Goal: Task Accomplishment & Management: Complete application form

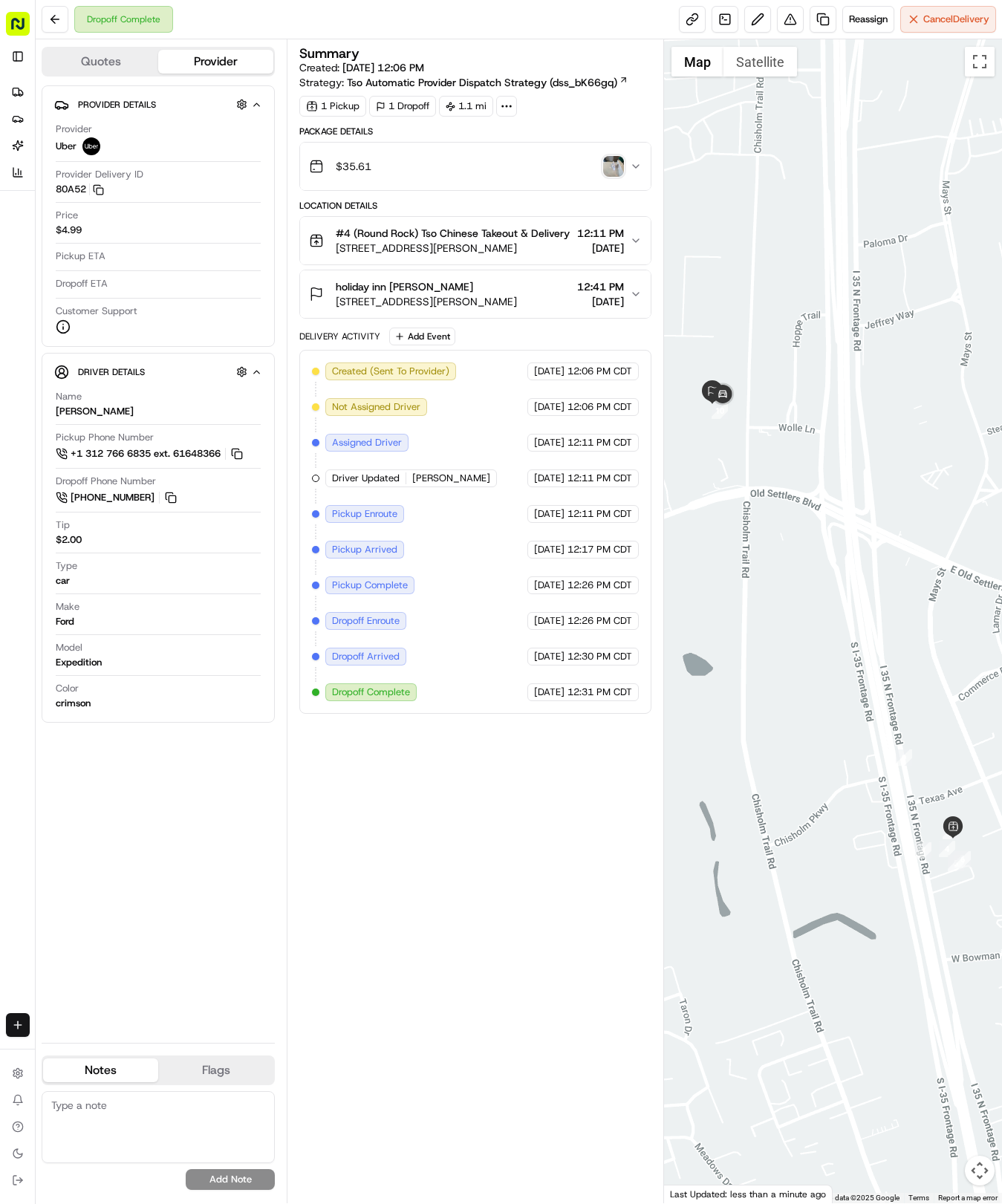
click at [21, 1015] on html "Tso Chinese - Catering [EMAIL_ADDRESS][DOMAIN_NAME] Toggle Sidebar Deliveries P…" at bounding box center [501, 602] width 1002 height 1204
click at [88, 1049] on link "Delivery" at bounding box center [116, 1053] width 159 height 27
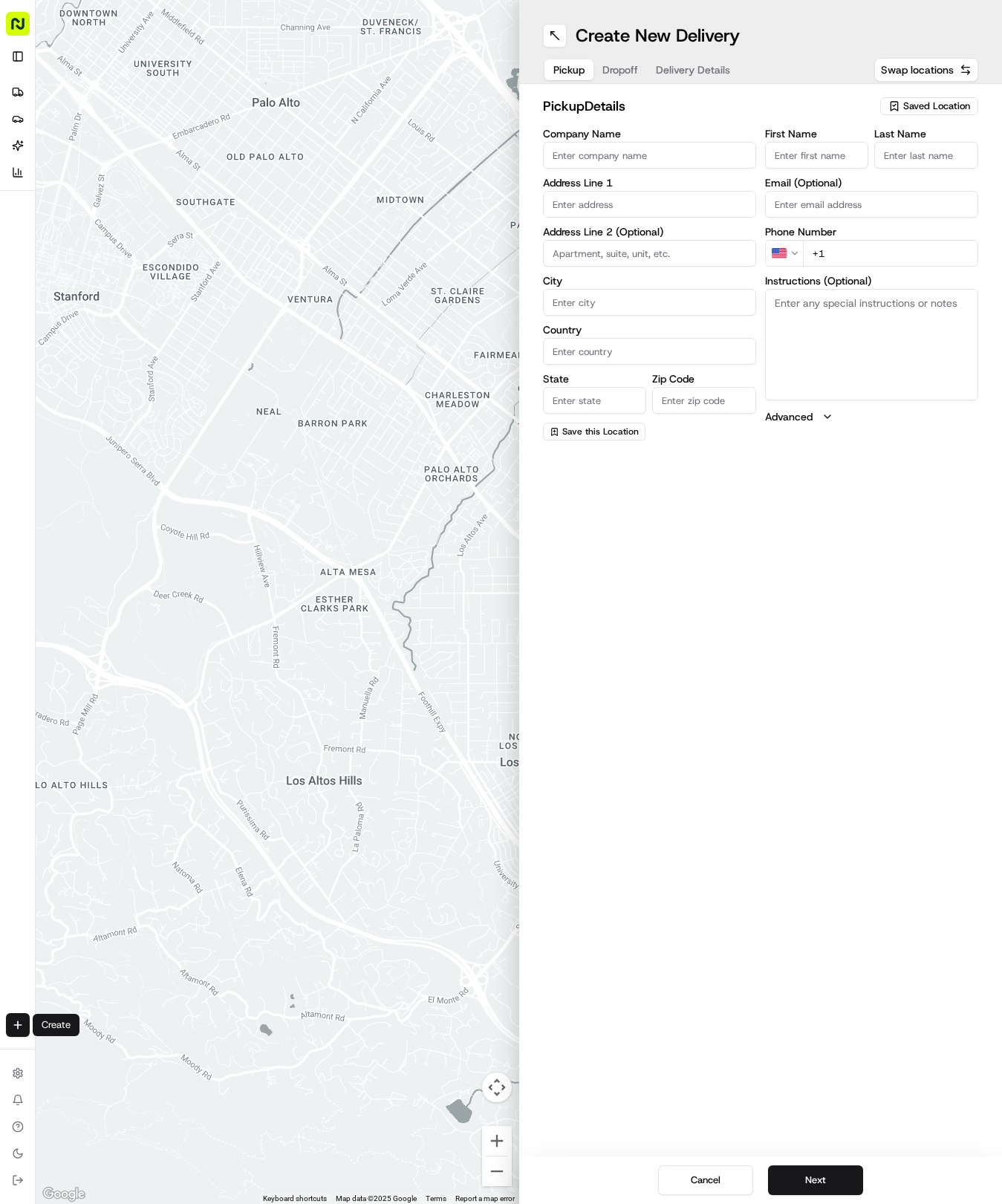
click at [927, 104] on span "Saved Location" at bounding box center [936, 106] width 67 height 13
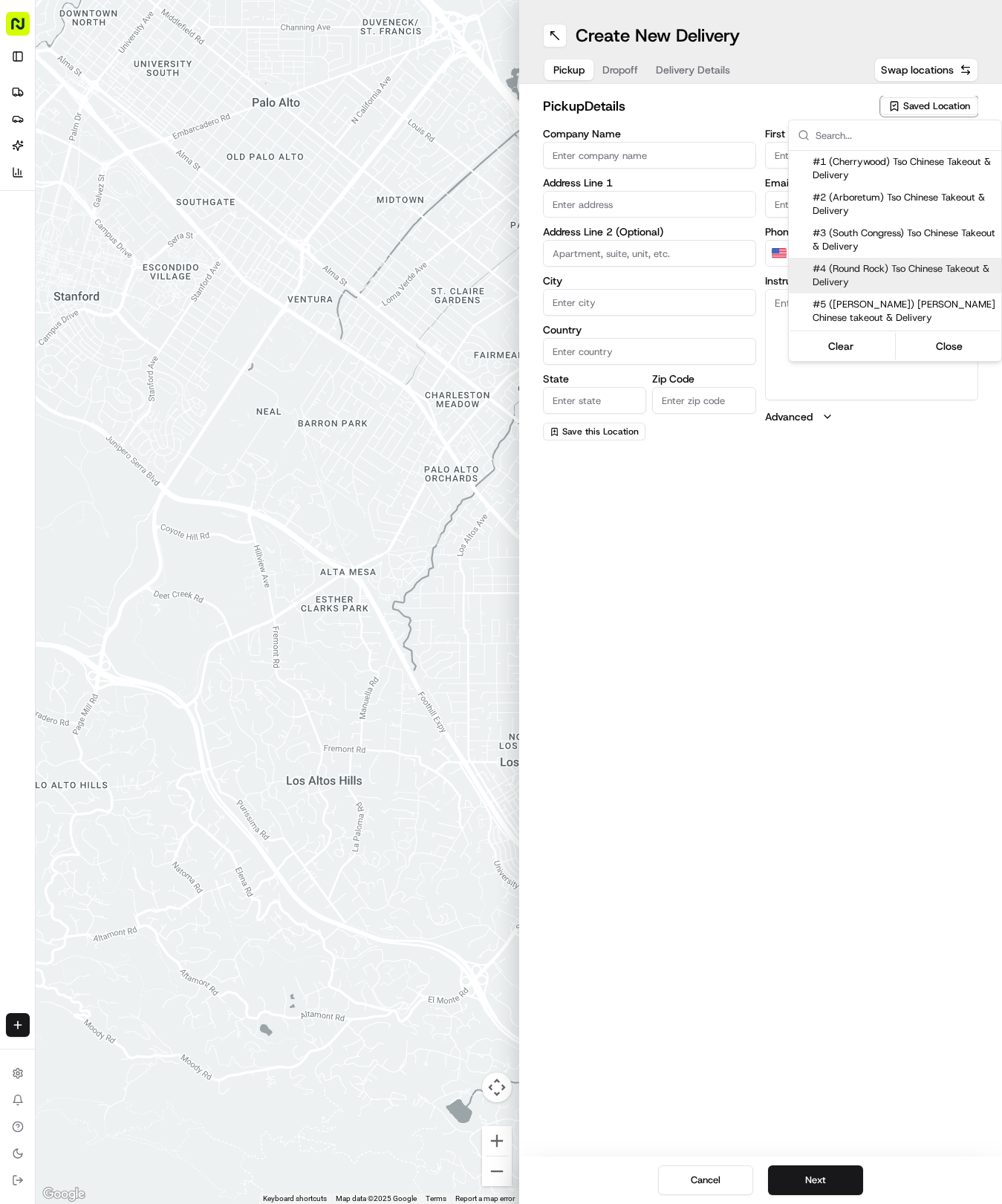
click at [935, 269] on span "#4 (Round Rock) Tso Chinese Takeout & Delivery" at bounding box center [903, 276] width 183 height 27
type input "#4 (Round Rock) Tso Chinese Takeout & Delivery"
type input "2000 N [PERSON_NAME] St"
type input "Ste 108"
type input "Round Rock"
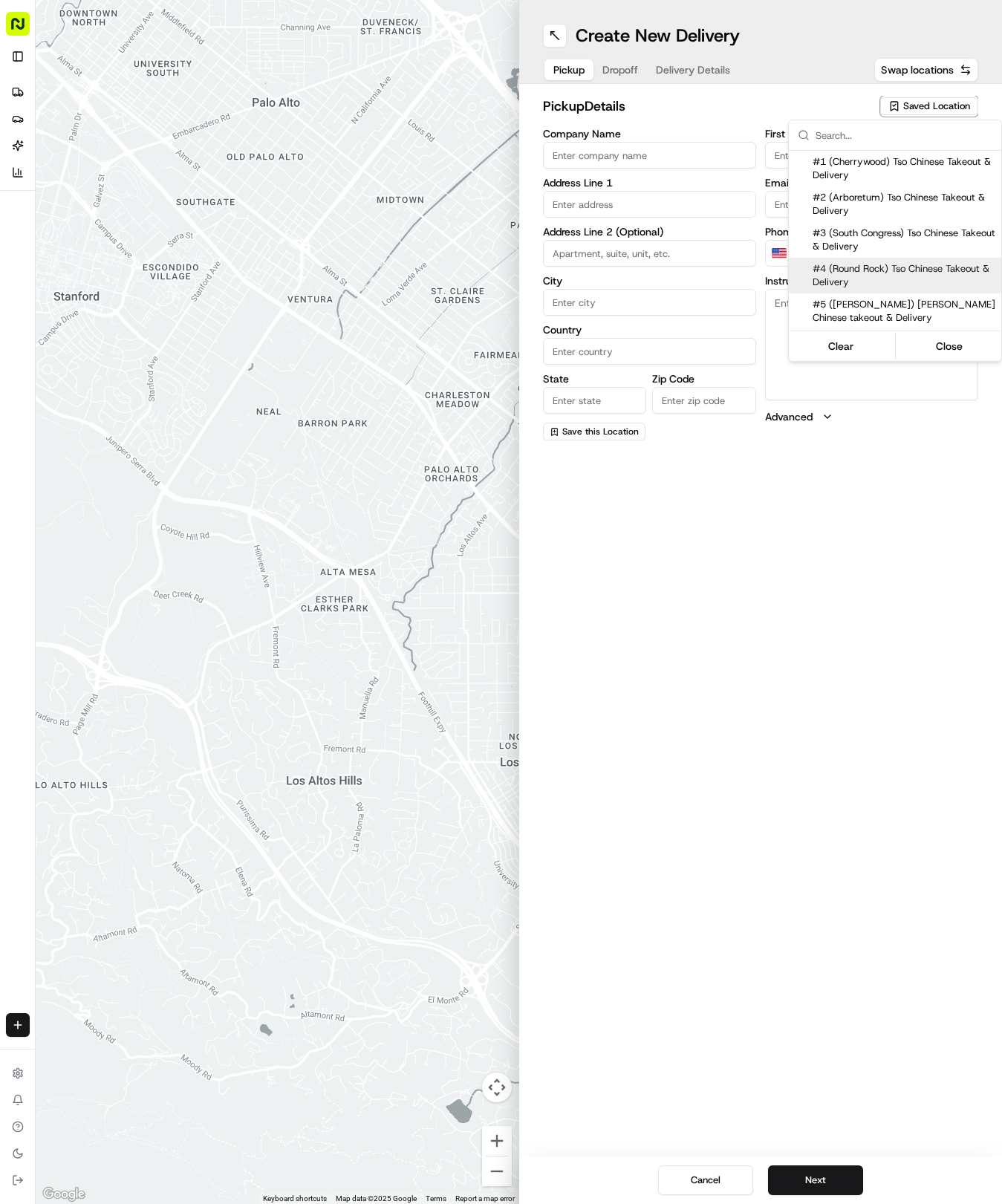
type input "US"
type input "[GEOGRAPHIC_DATA]"
type input "78664"
type input "[PHONE_NUMBER]"
type textarea "Please make sure you're given an invoice for customers and catering labels when…"
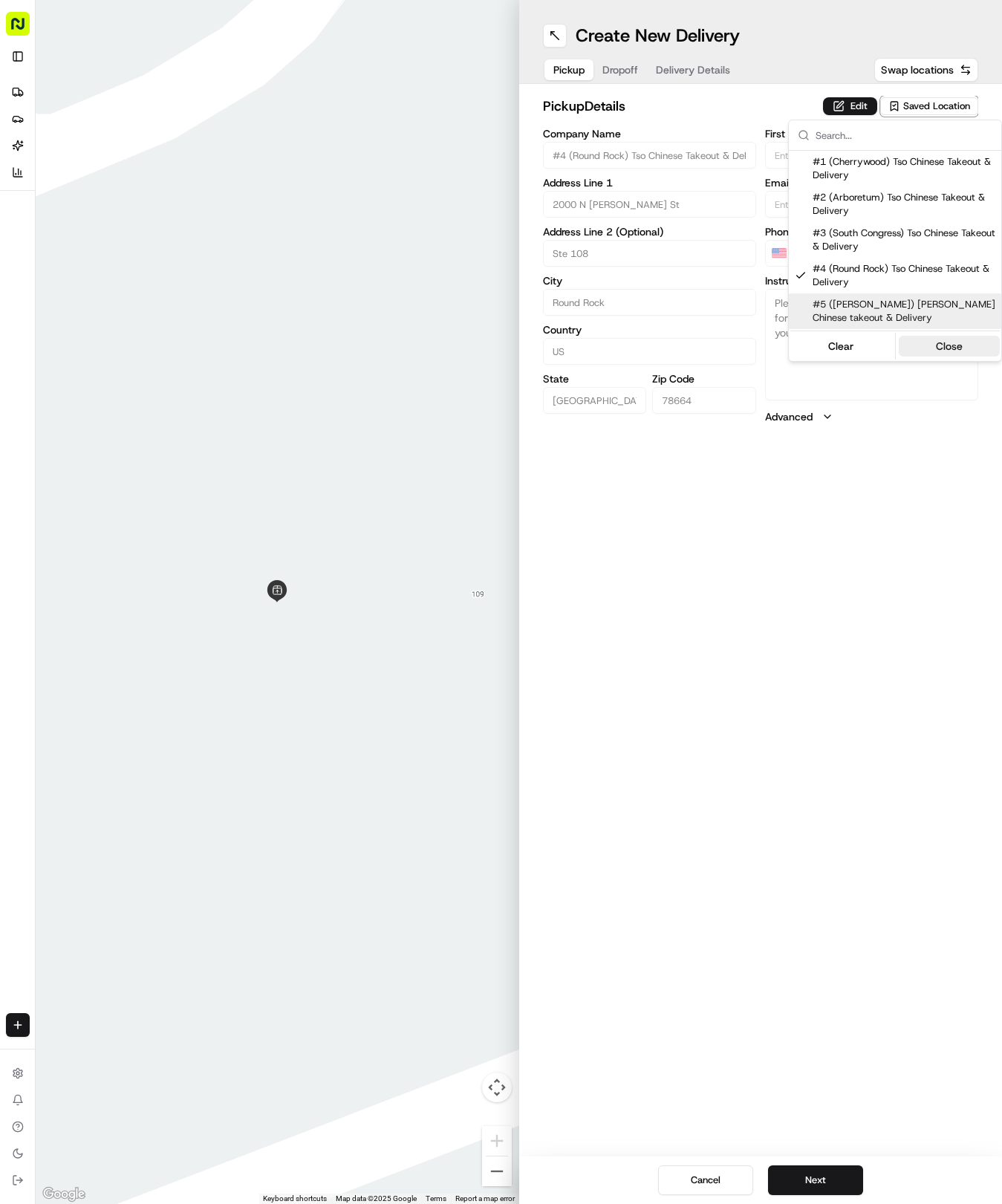
click at [948, 343] on button "Close" at bounding box center [949, 346] width 102 height 21
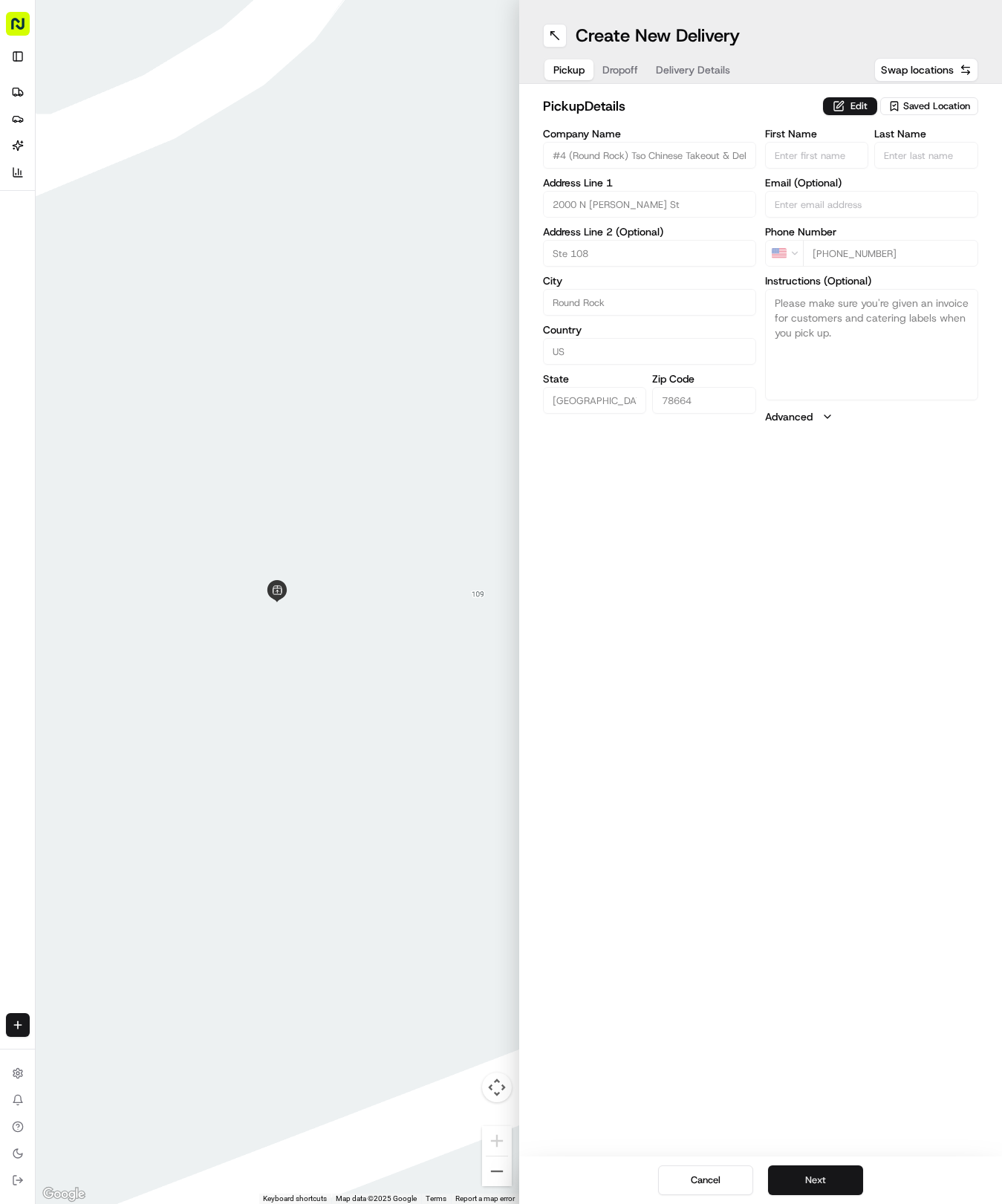
click at [838, 1172] on button "Next" at bounding box center [815, 1180] width 95 height 30
click at [820, 160] on input "First Name" at bounding box center [816, 155] width 104 height 27
type input "[PERSON_NAME]"
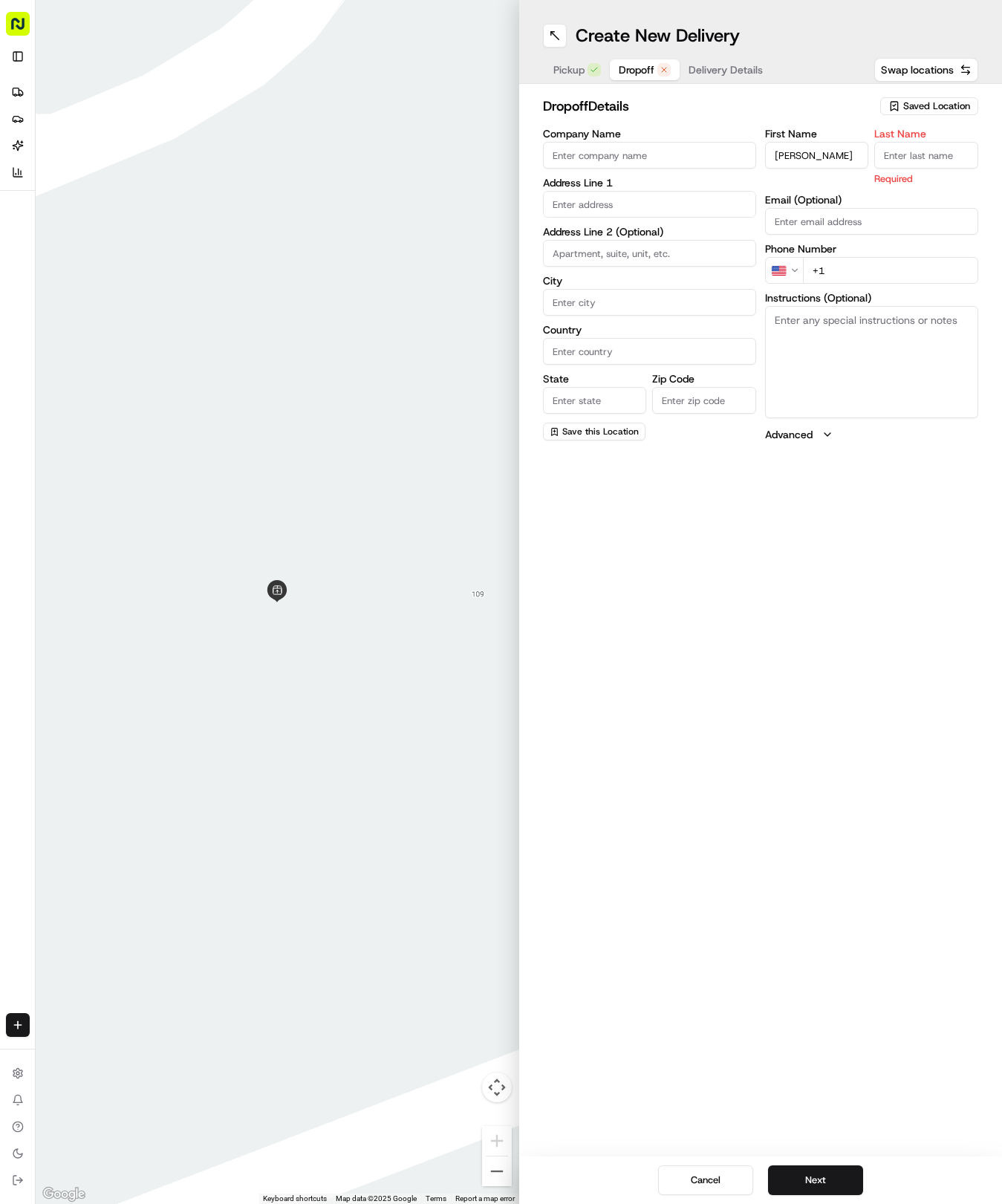
click at [902, 162] on input "Last Name" at bounding box center [925, 155] width 104 height 27
type input "[PERSON_NAME]"
click at [892, 275] on div "First Name [PERSON_NAME] Last Name [PERSON_NAME] Required Email (Optional) Phon…" at bounding box center [871, 285] width 213 height 314
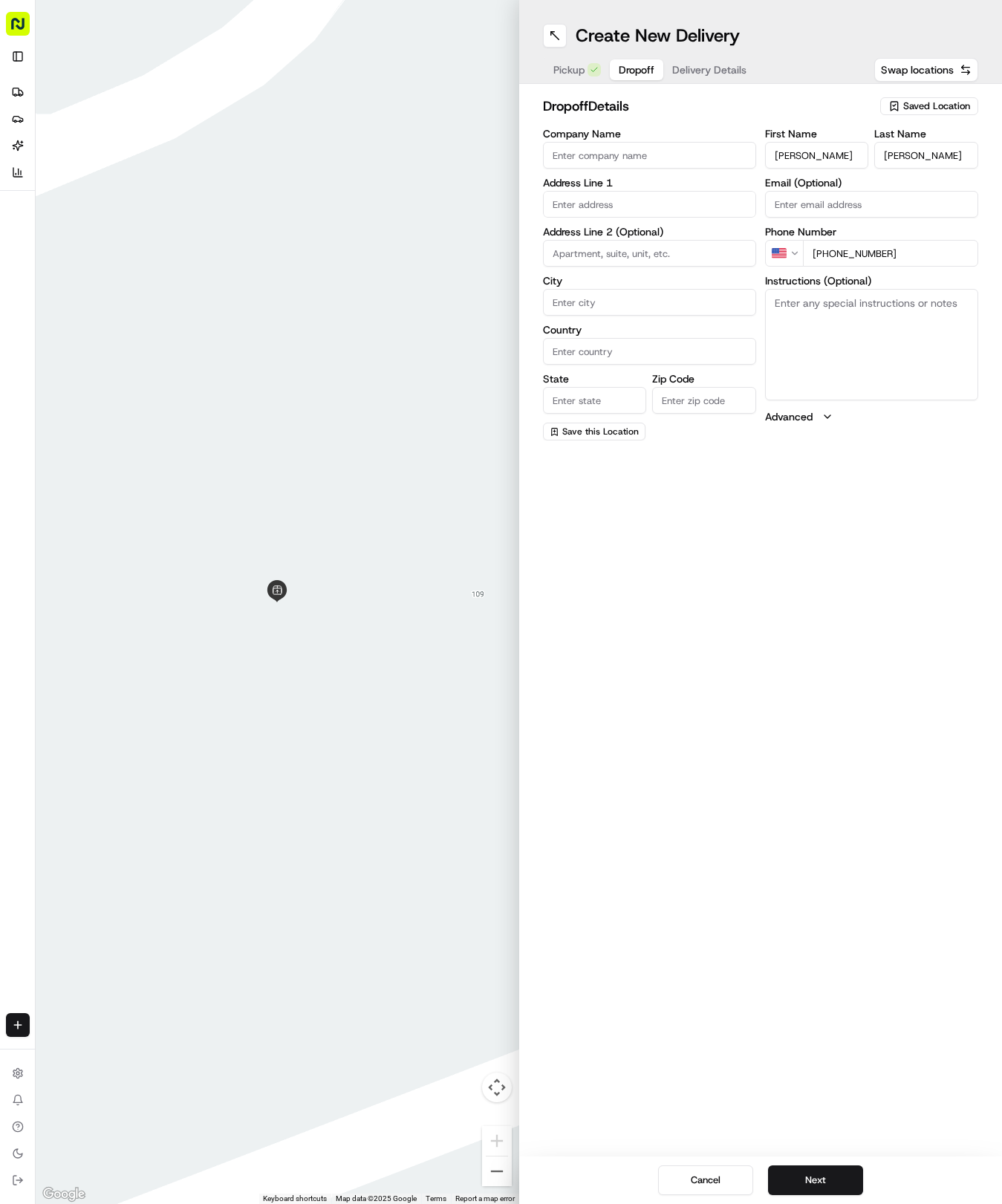
type input "[PHONE_NUMBER]"
click at [689, 197] on input "text" at bounding box center [649, 204] width 213 height 27
click at [707, 289] on div "[STREET_ADDRESS]" at bounding box center [649, 280] width 206 height 22
type input "[STREET_ADDRESS]"
type input "Round Rock"
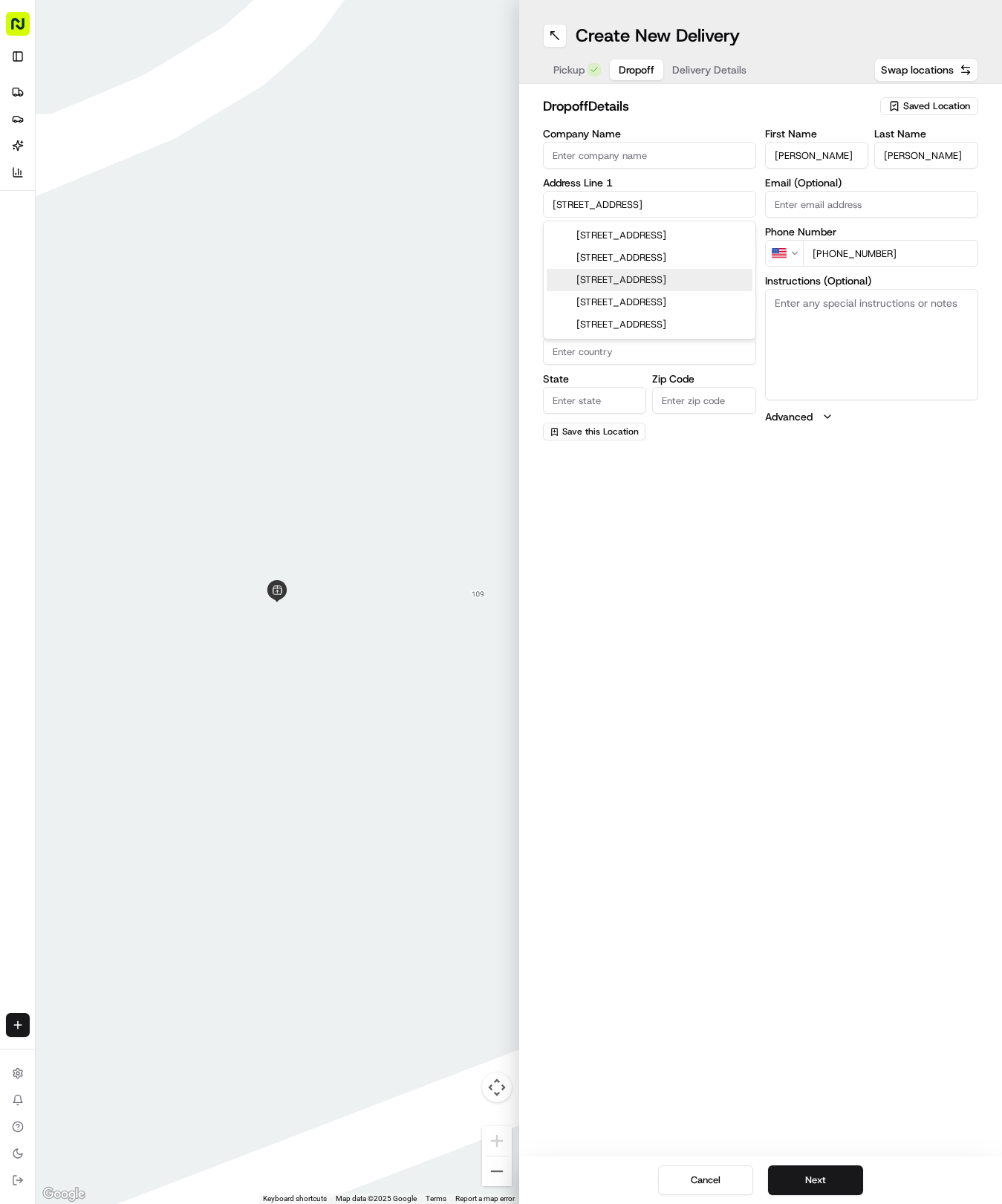
type input "[GEOGRAPHIC_DATA]"
type input "78664"
type input "[STREET_ADDRESS]"
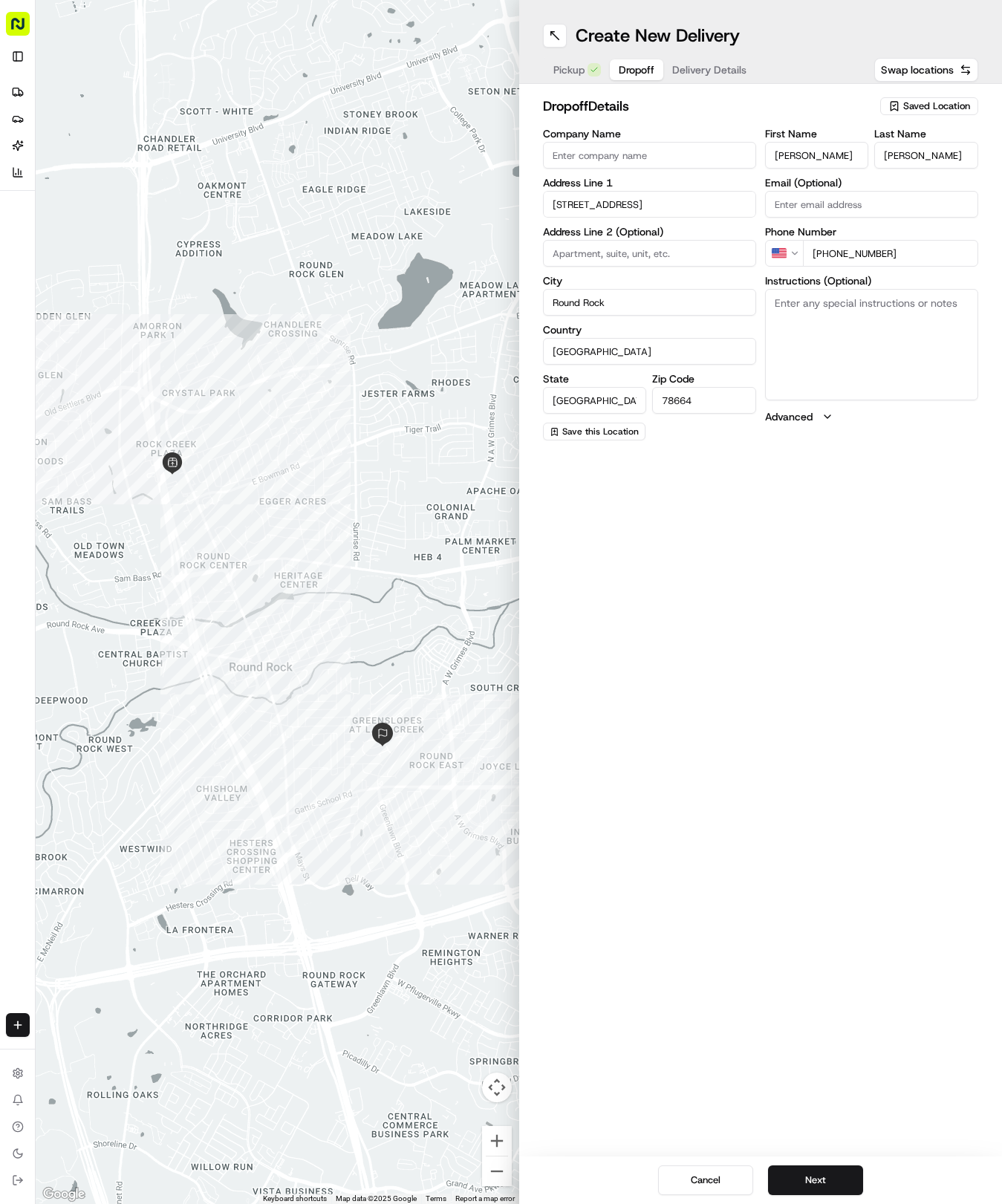
click at [822, 314] on textarea "Instructions (Optional)" at bounding box center [871, 345] width 213 height 111
type textarea "please drive inside screen door thank you"
click at [842, 1183] on button "Next" at bounding box center [815, 1180] width 95 height 30
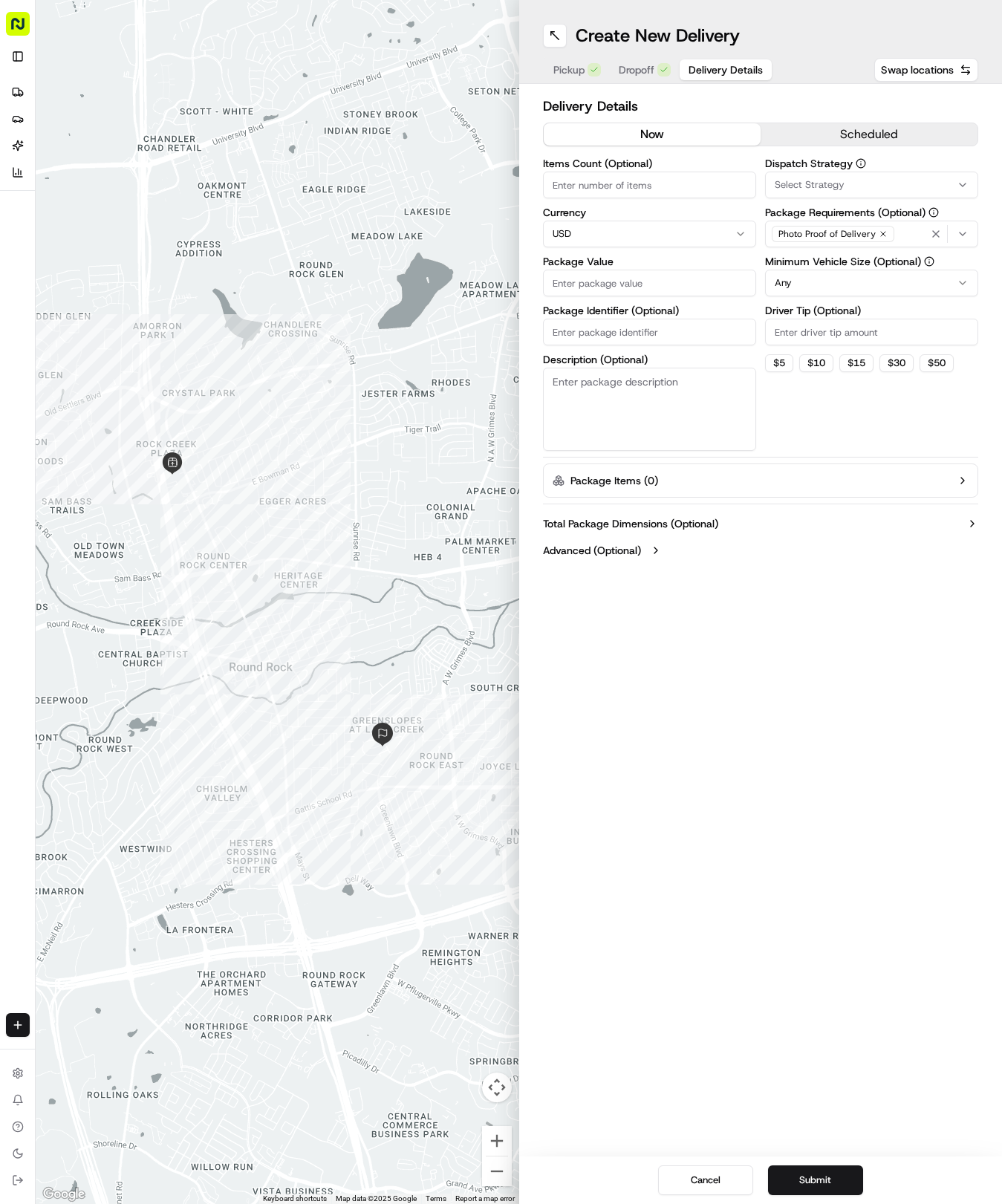
click at [968, 178] on div "Select Strategy" at bounding box center [871, 185] width 206 height 13
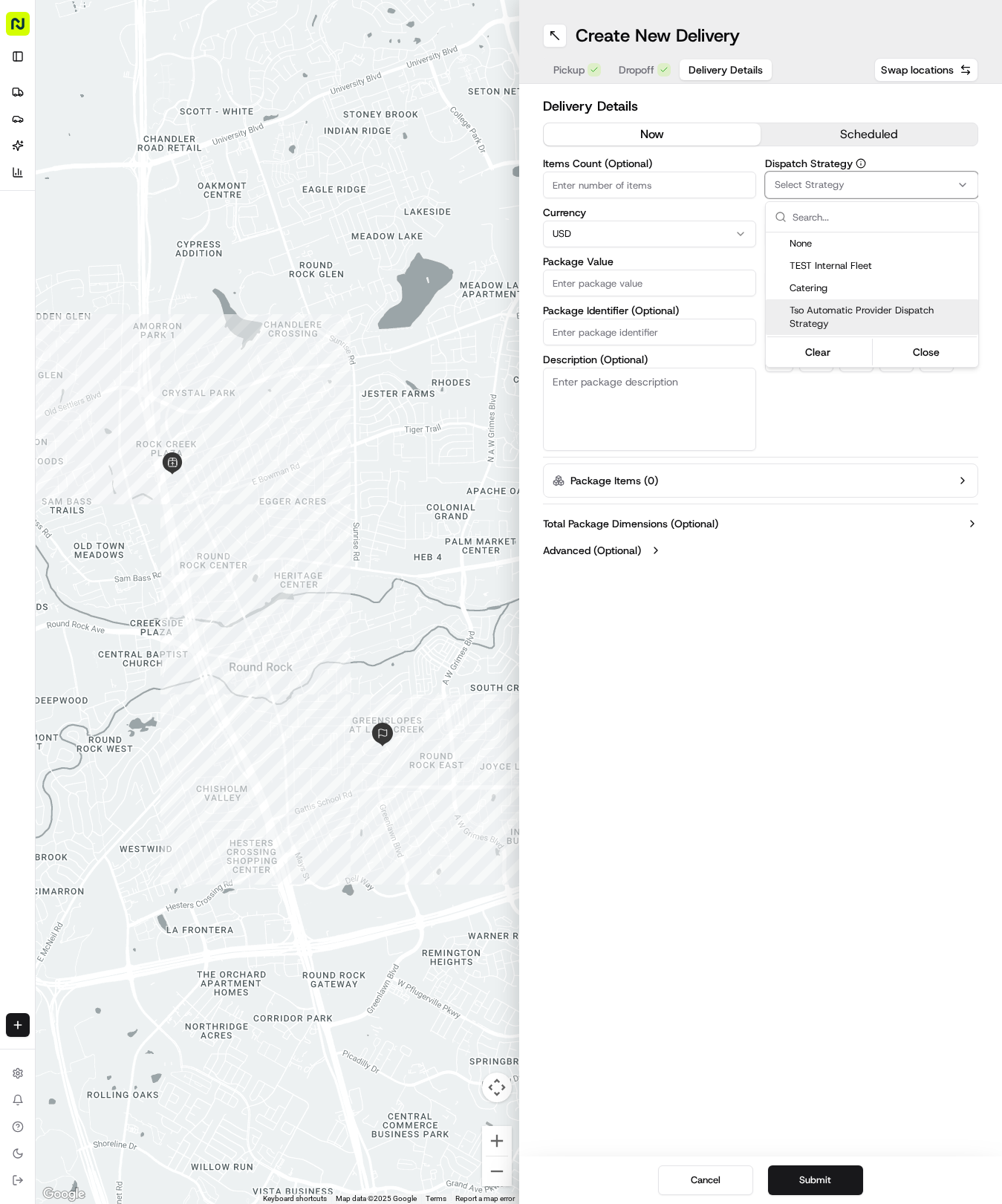
click at [908, 328] on span "Tso Automatic Provider Dispatch Strategy" at bounding box center [881, 317] width 183 height 27
click at [908, 320] on span "Tso Automatic Provider Dispatch Strategy" at bounding box center [881, 317] width 183 height 27
click at [896, 314] on span "Tso Automatic Provider Dispatch Strategy" at bounding box center [881, 317] width 183 height 27
click at [924, 355] on button "Close" at bounding box center [926, 352] width 102 height 21
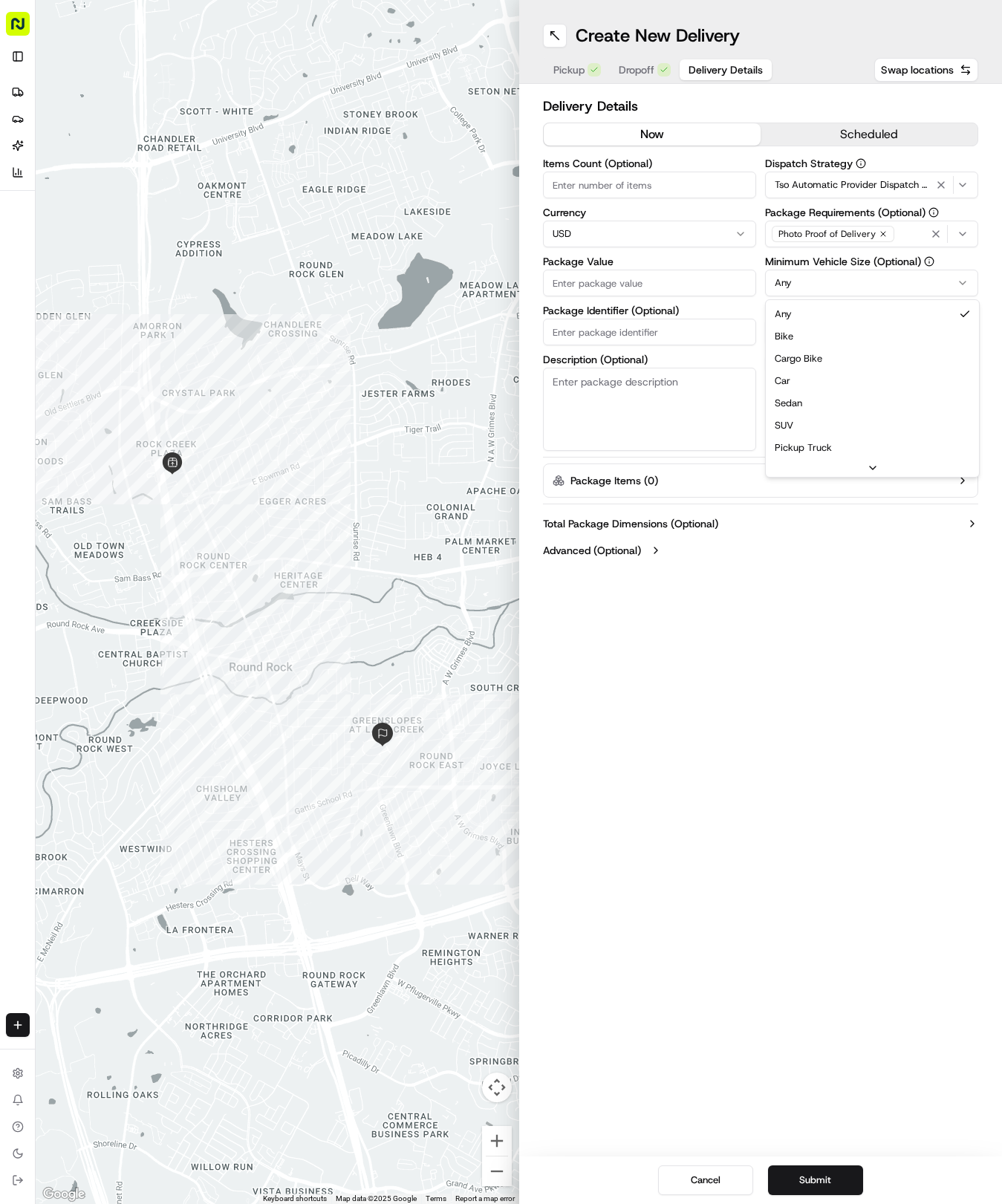
click at [843, 275] on html "Tso Chinese - Catering [EMAIL_ADDRESS][DOMAIN_NAME] Toggle Sidebar Deliveries P…" at bounding box center [501, 602] width 1002 height 1204
click at [873, 339] on input "Driver Tip (Optional)" at bounding box center [871, 332] width 213 height 27
type input "2"
click at [701, 287] on input "Package Value" at bounding box center [649, 283] width 213 height 27
type input "36.7"
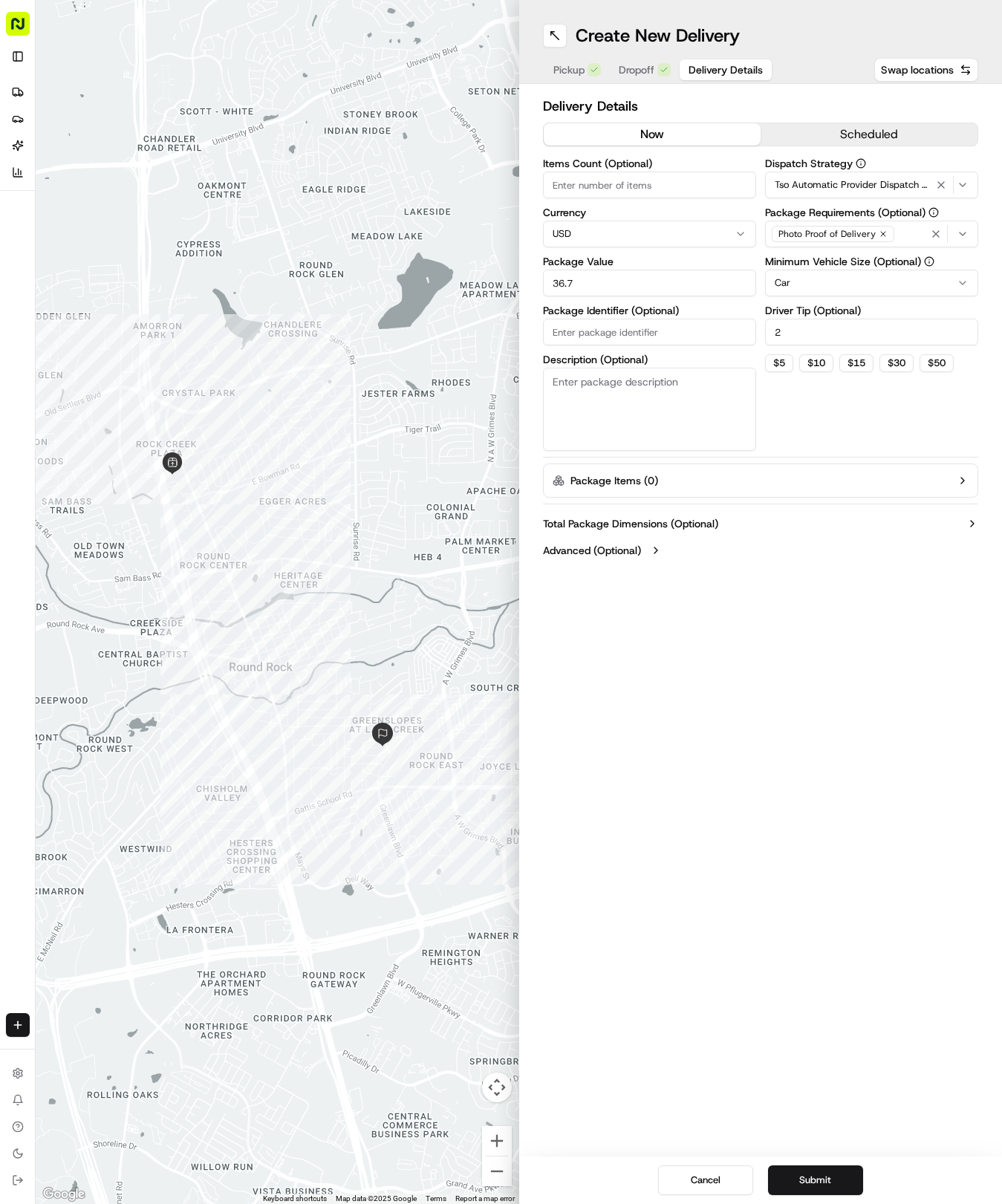
paste input "UB1PWUI"
type input "UB1PWUI"
click at [833, 1197] on div "Cancel Submit" at bounding box center [760, 1180] width 483 height 47
click at [843, 1169] on button "Submit" at bounding box center [815, 1180] width 95 height 30
